Goal: Task Accomplishment & Management: Complete application form

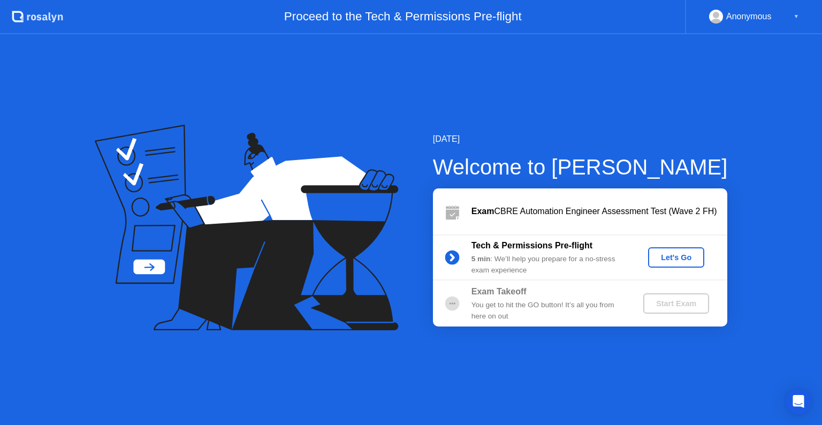
click at [677, 259] on div "Let's Go" at bounding box center [676, 257] width 48 height 9
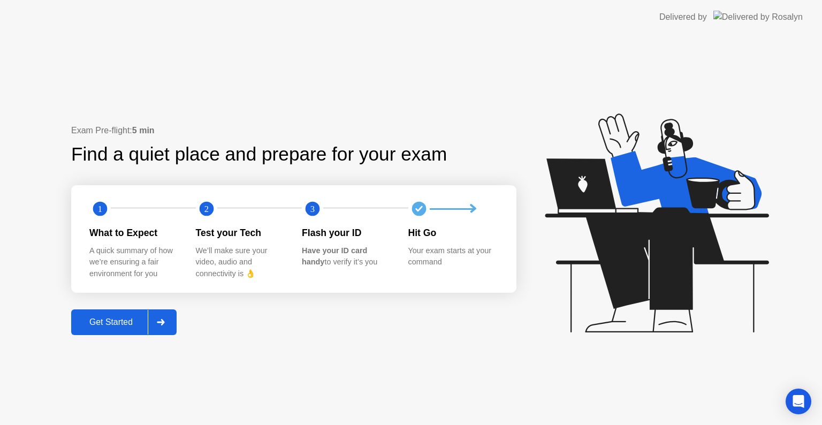
click at [123, 321] on div "Get Started" at bounding box center [110, 322] width 73 height 10
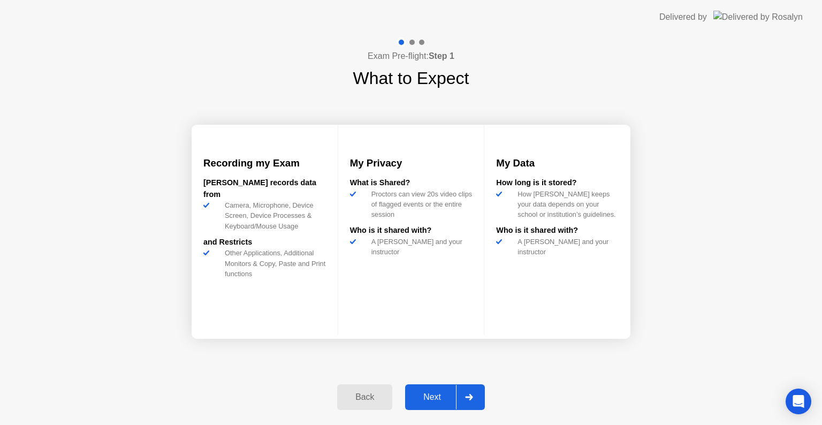
click at [434, 394] on div "Next" at bounding box center [432, 397] width 48 height 10
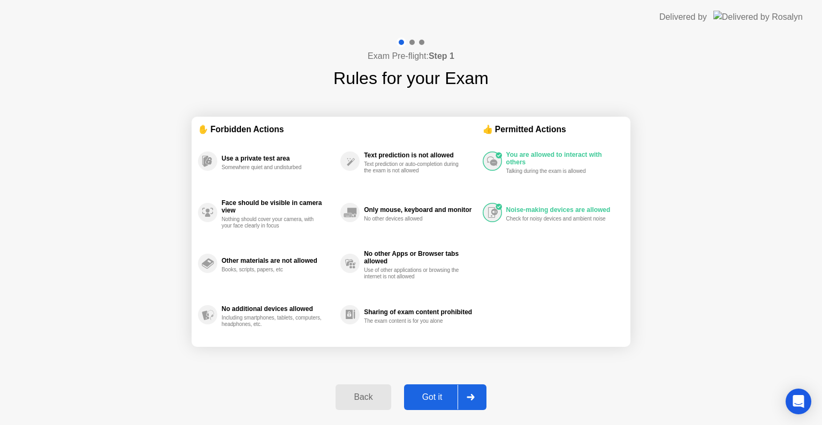
click at [435, 394] on div "Got it" at bounding box center [432, 397] width 50 height 10
select select "**********"
select select "*******"
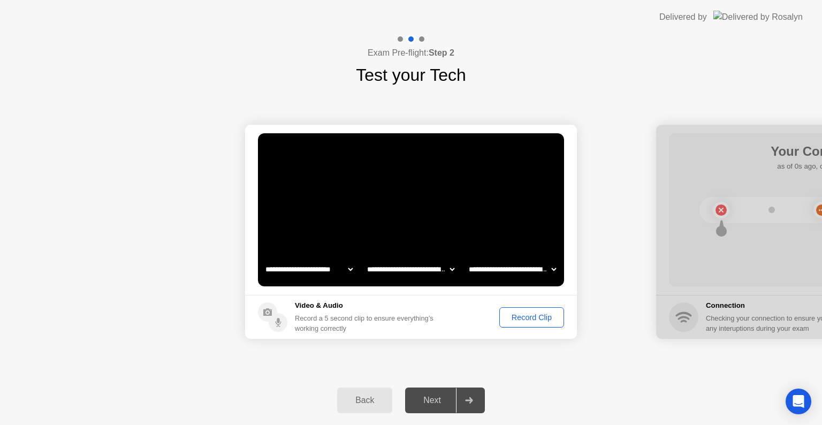
click at [519, 318] on div "Record Clip" at bounding box center [531, 317] width 57 height 9
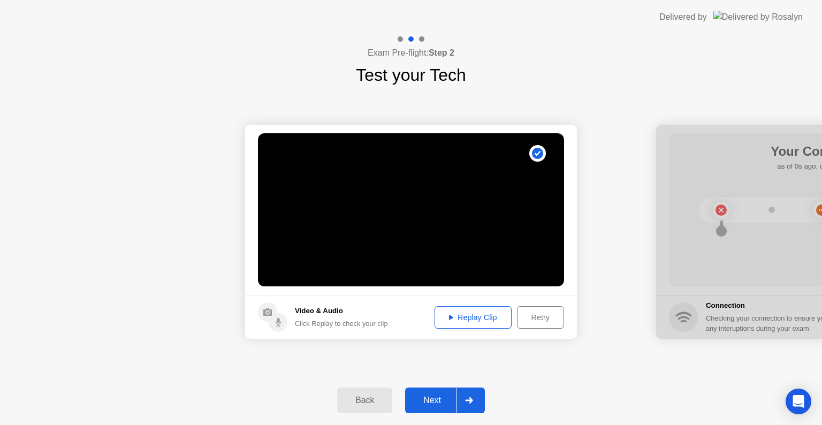
click at [463, 319] on div "Replay Clip" at bounding box center [473, 317] width 70 height 9
click at [437, 398] on div "Next" at bounding box center [432, 400] width 48 height 10
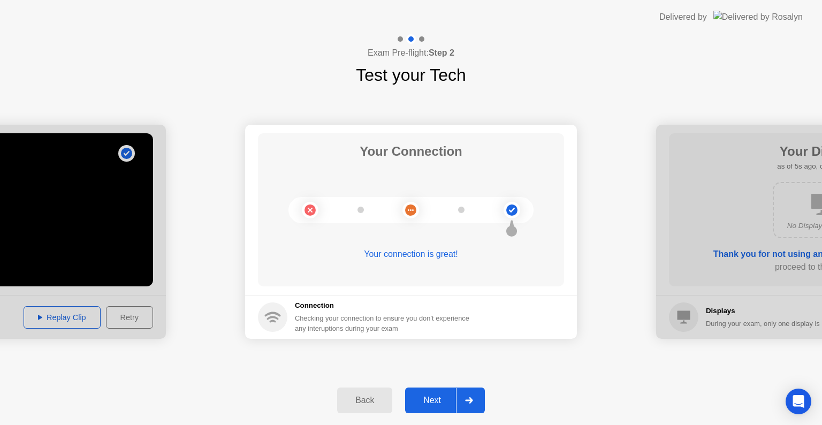
click at [431, 395] on div "Next" at bounding box center [432, 400] width 48 height 10
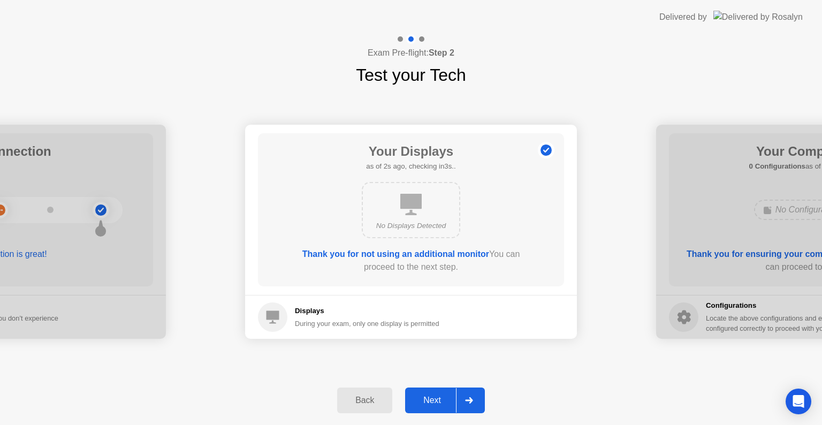
click at [439, 399] on div "Next" at bounding box center [432, 400] width 48 height 10
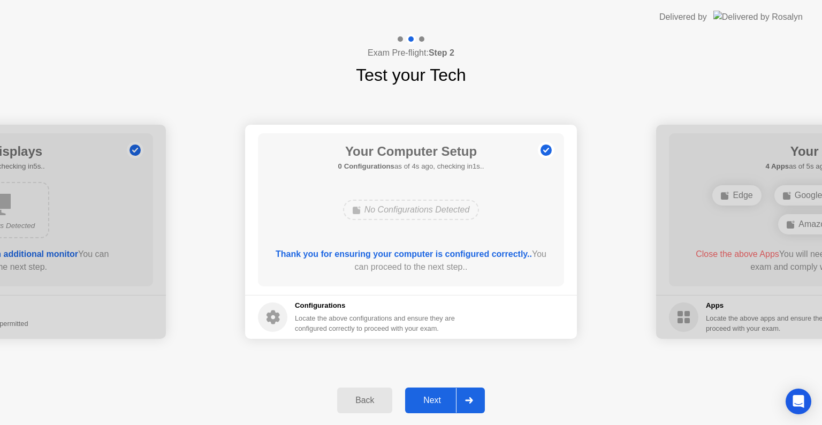
click at [433, 395] on div "Next" at bounding box center [432, 400] width 48 height 10
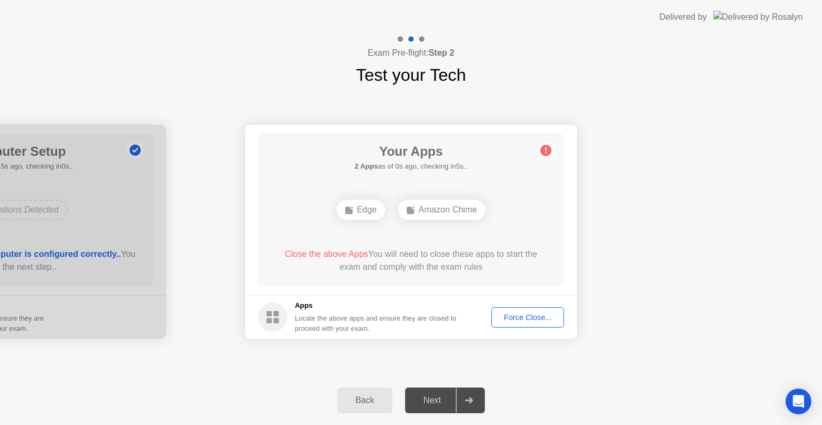
click at [408, 282] on div "Your Apps 2 Apps as of 0s ago, checking in5s.. Edge Amazon Chime Close the abov…" at bounding box center [411, 209] width 306 height 153
click at [411, 208] on div "Edge" at bounding box center [410, 210] width 49 height 20
click at [535, 314] on div "Force Close..." at bounding box center [527, 317] width 65 height 9
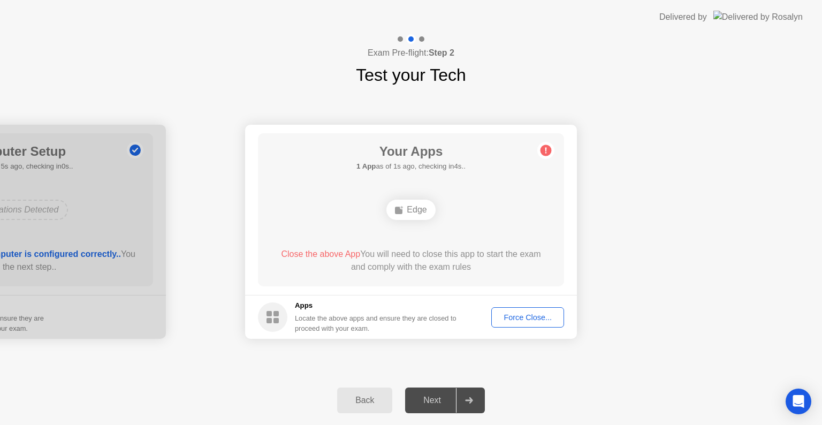
click at [496, 323] on button "Force Close..." at bounding box center [527, 317] width 73 height 20
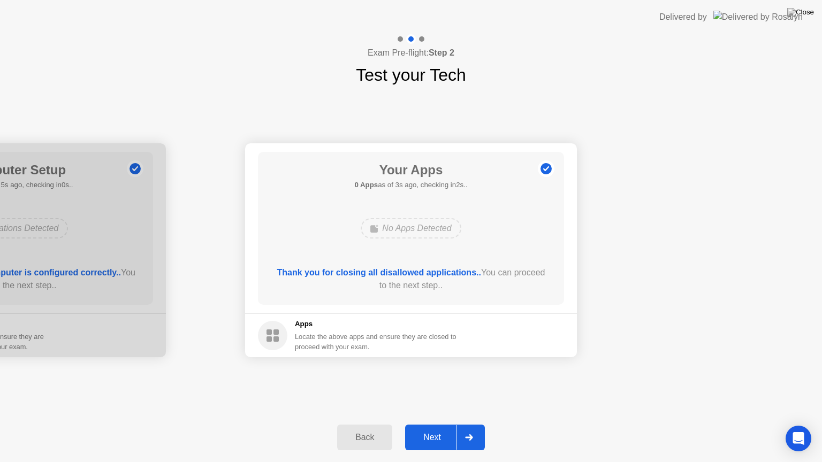
click at [425, 424] on div "Next" at bounding box center [432, 438] width 48 height 10
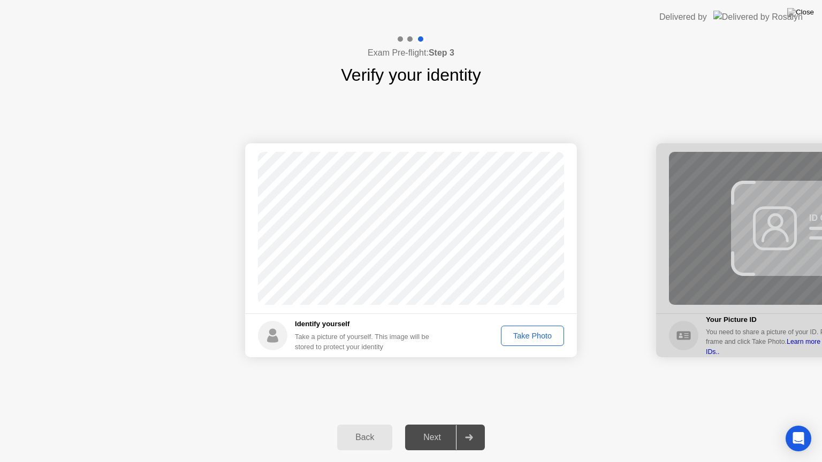
click at [513, 340] on div "Take Photo" at bounding box center [532, 336] width 56 height 9
click at [428, 424] on div "Next" at bounding box center [432, 438] width 48 height 10
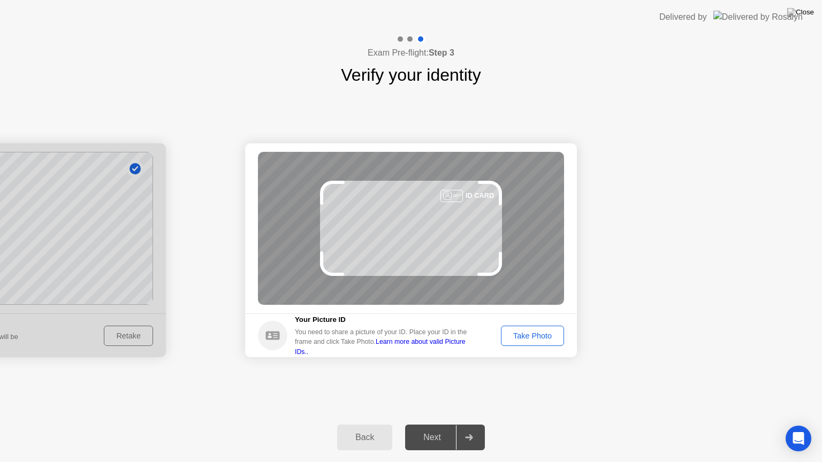
click at [532, 339] on div "Take Photo" at bounding box center [532, 336] width 56 height 9
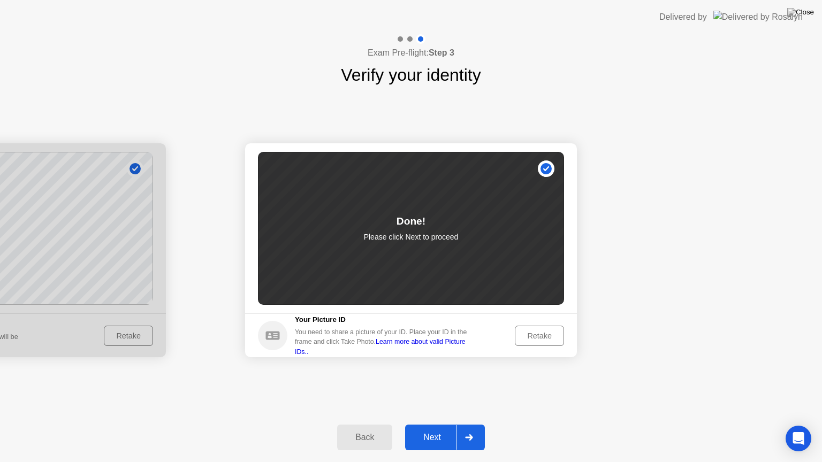
click at [424, 424] on div "Next" at bounding box center [432, 438] width 48 height 10
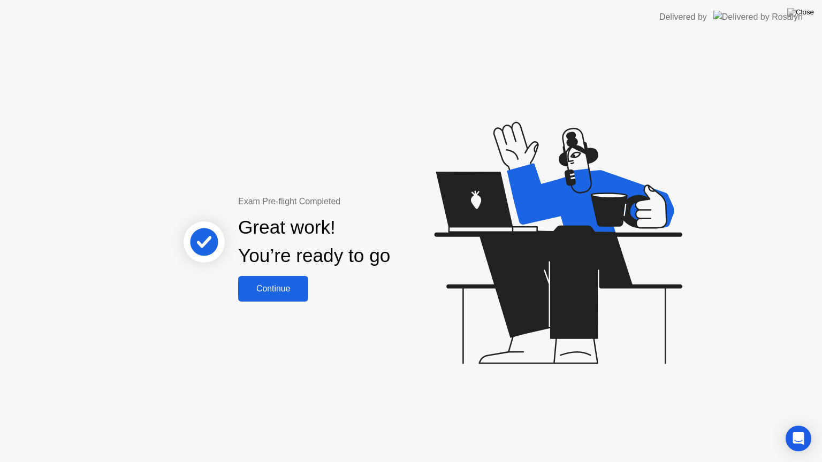
click at [262, 294] on div "Continue" at bounding box center [273, 289] width 64 height 10
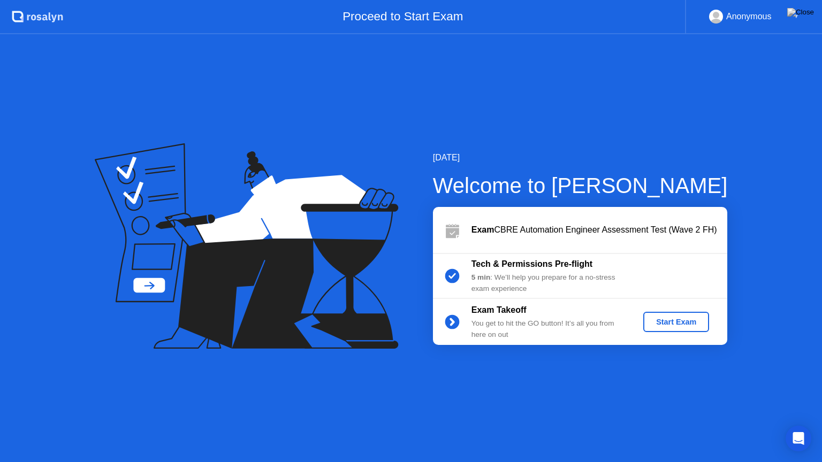
click at [672, 323] on div "Start Exam" at bounding box center [675, 322] width 57 height 9
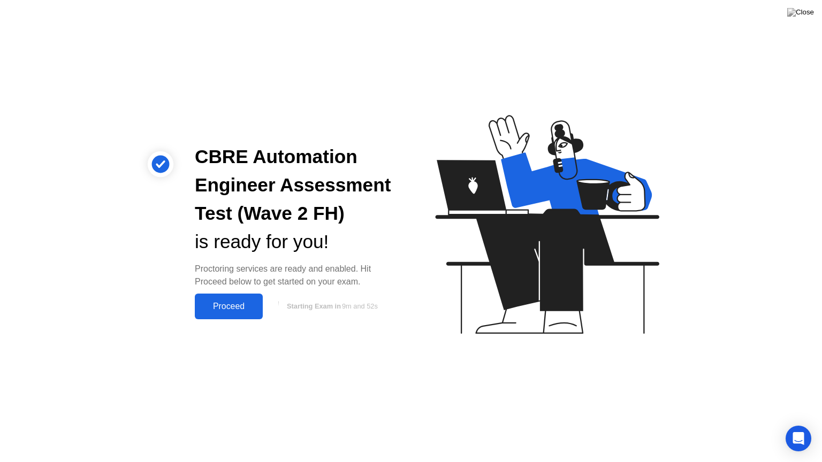
click at [226, 309] on div "Proceed" at bounding box center [229, 307] width 62 height 10
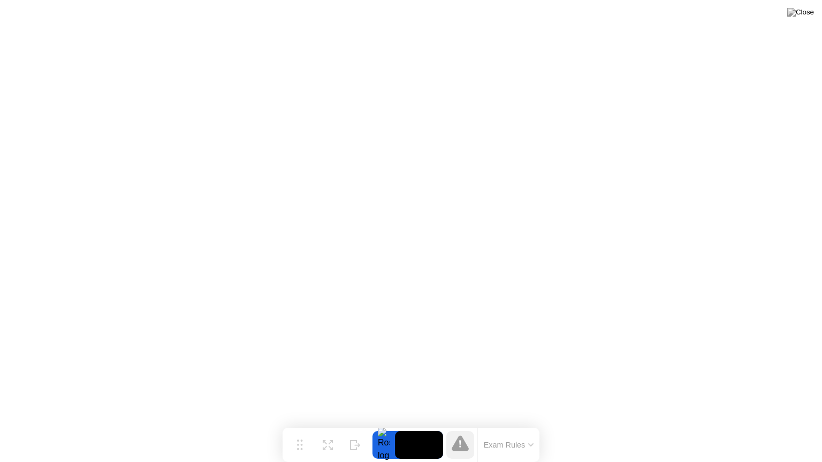
click at [501, 424] on button "Exam Rules" at bounding box center [508, 445] width 57 height 10
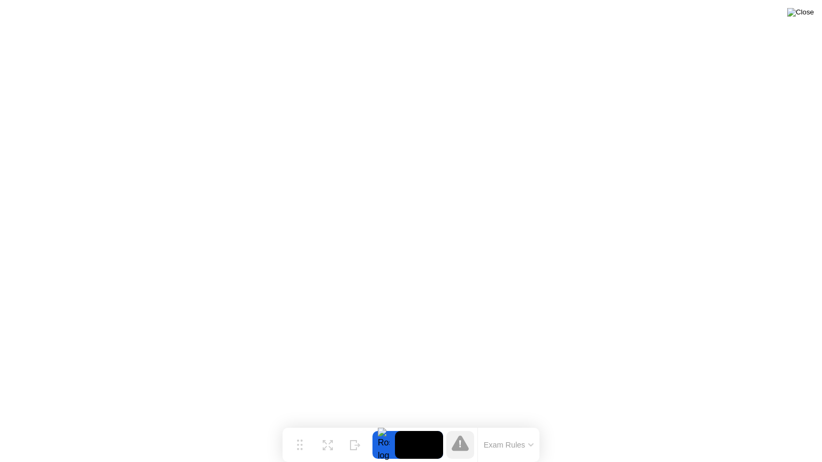
click at [805, 17] on img at bounding box center [800, 12] width 27 height 9
